Goal: Task Accomplishment & Management: Use online tool/utility

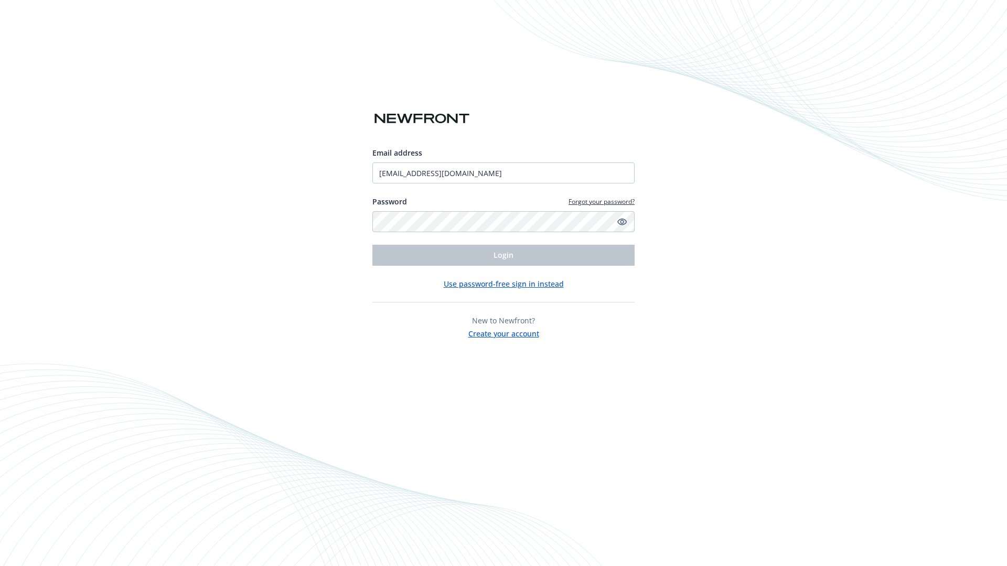
type input "[EMAIL_ADDRESS][DOMAIN_NAME]"
click at [503, 255] on span "Login" at bounding box center [503, 255] width 20 height 10
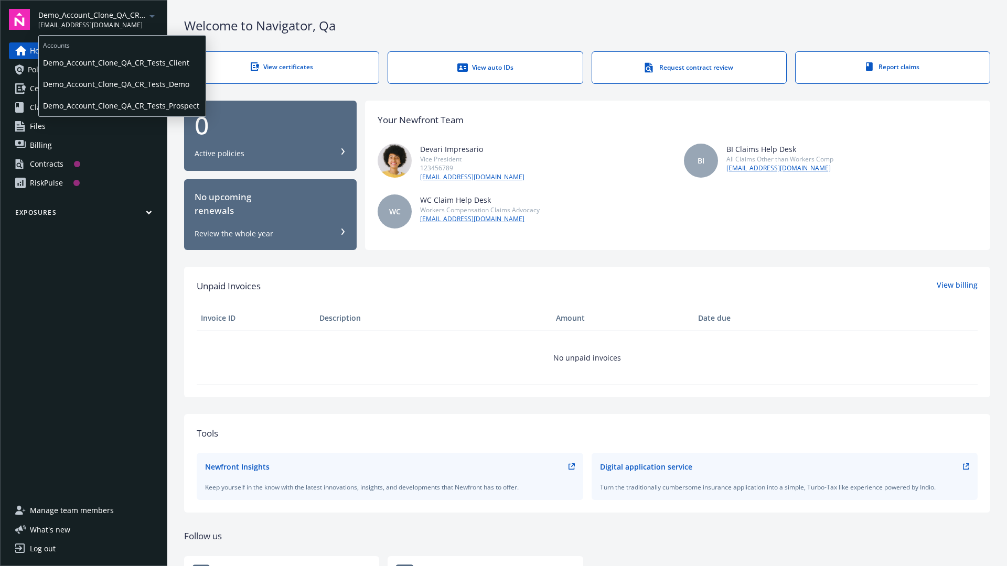
click at [121, 62] on span "Demo_Account_Clone_QA_CR_Tests_Client" at bounding box center [122, 63] width 158 height 22
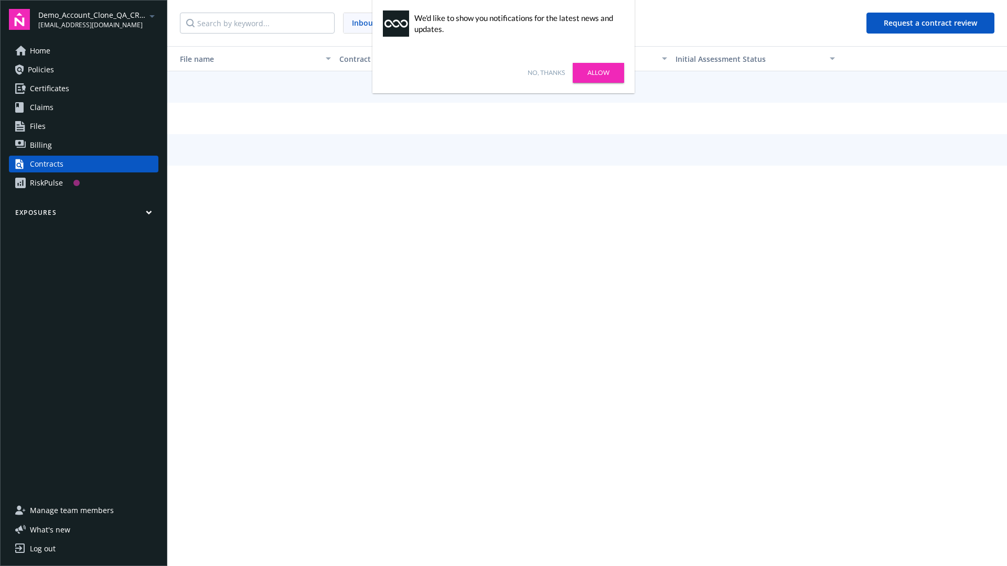
click at [546, 73] on link "No, thanks" at bounding box center [546, 72] width 37 height 9
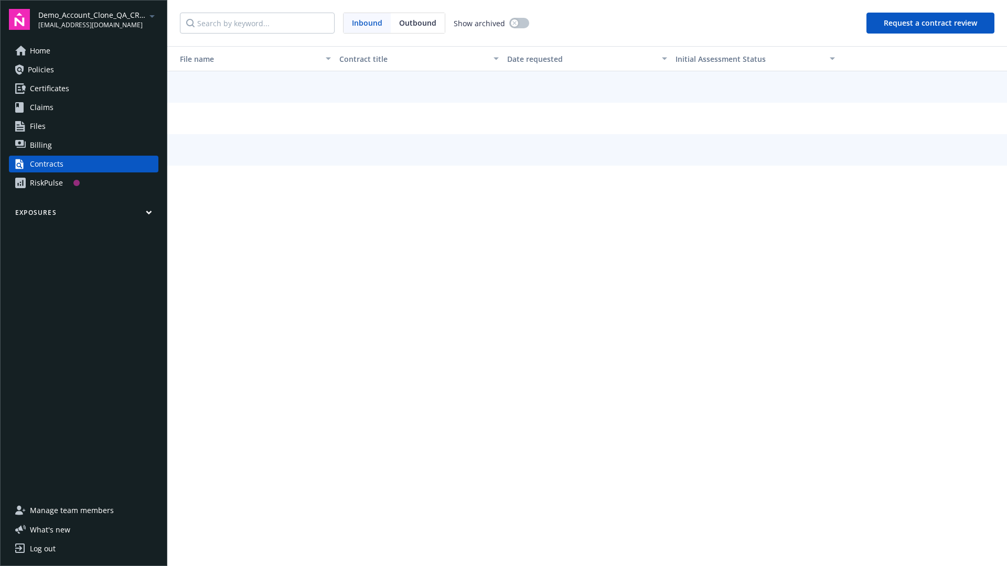
click at [931, 23] on button "Request a contract review" at bounding box center [930, 23] width 128 height 21
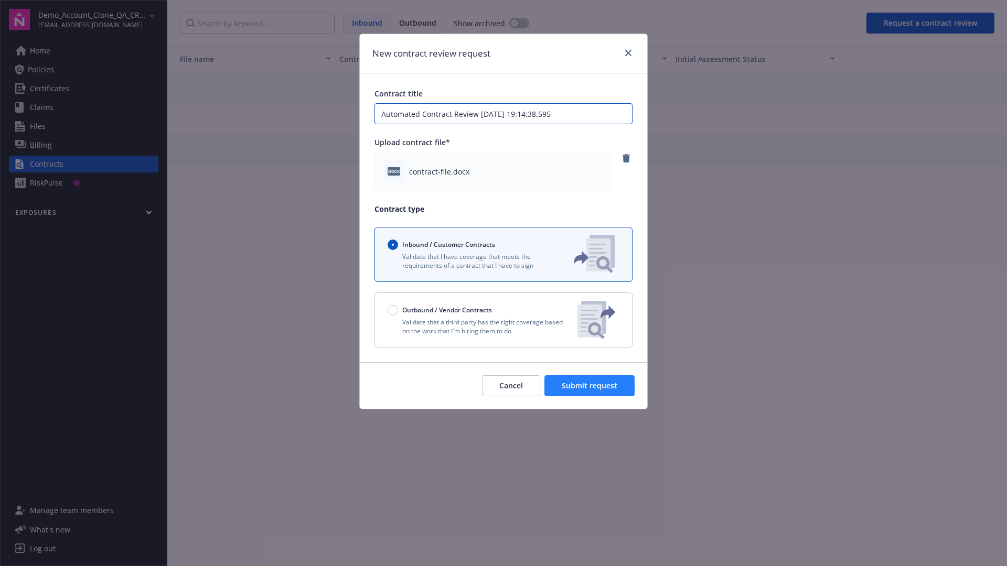
type input "Automated Contract Review 09-16-2025 19:14:38.595"
click at [590, 386] on span "Submit request" at bounding box center [590, 386] width 56 height 10
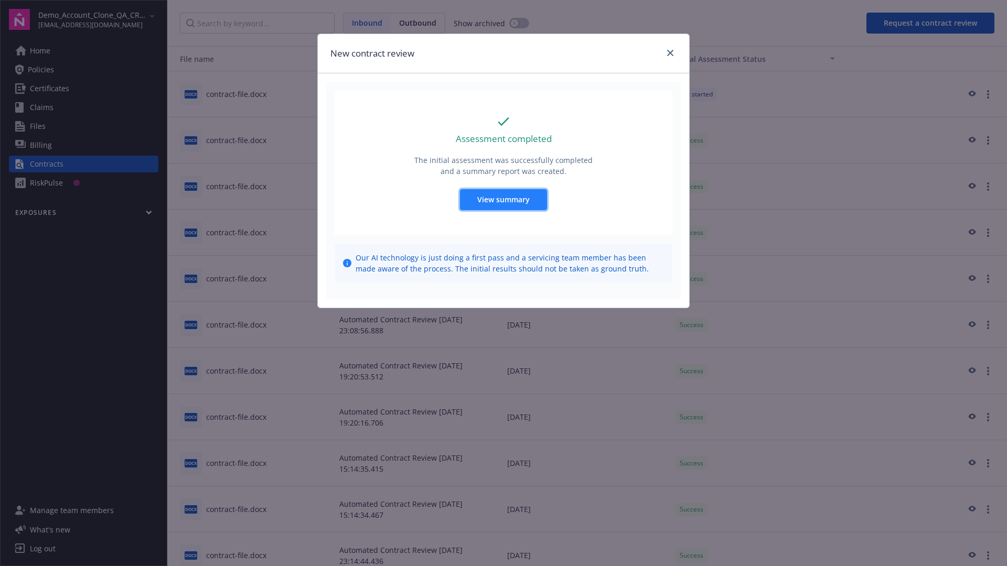
click at [503, 199] on span "View summary" at bounding box center [503, 200] width 52 height 10
